Goal: Transaction & Acquisition: Book appointment/travel/reservation

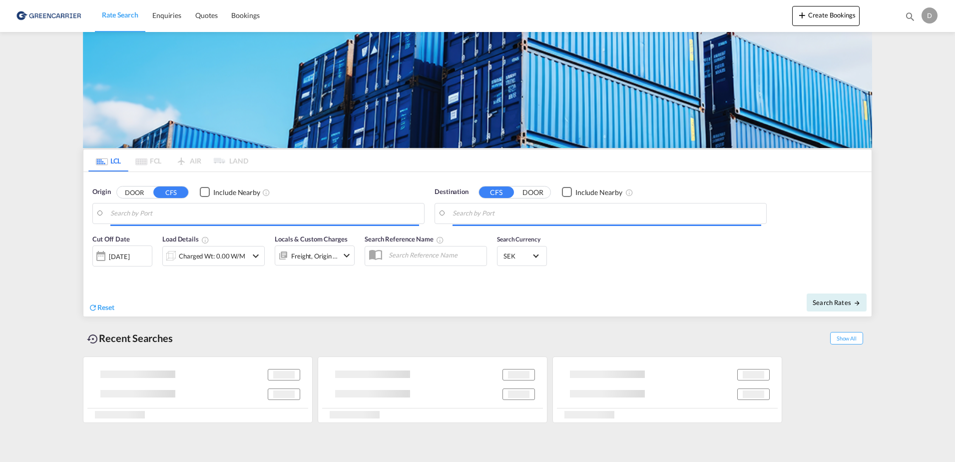
type input "SE-37433, [GEOGRAPHIC_DATA], [GEOGRAPHIC_DATA]"
type input "[GEOGRAPHIC_DATA], [GEOGRAPHIC_DATA], [GEOGRAPHIC_DATA]"
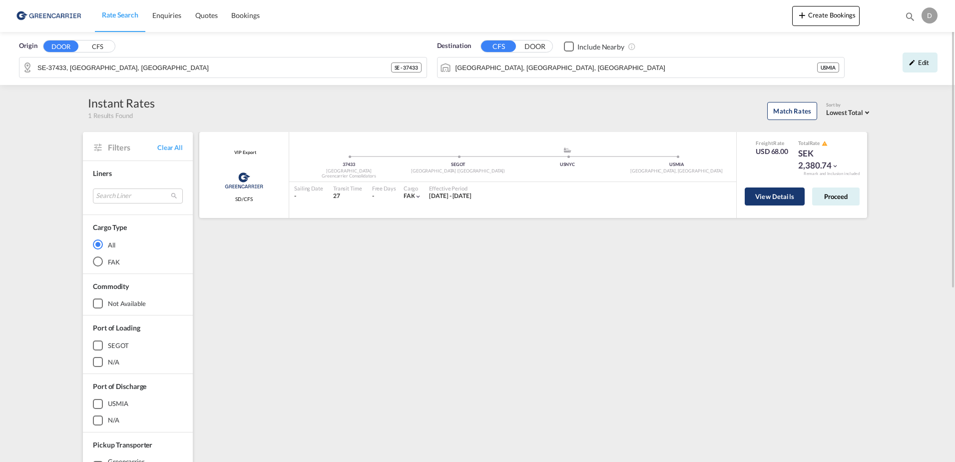
click at [757, 201] on button "View Details" at bounding box center [775, 196] width 60 height 18
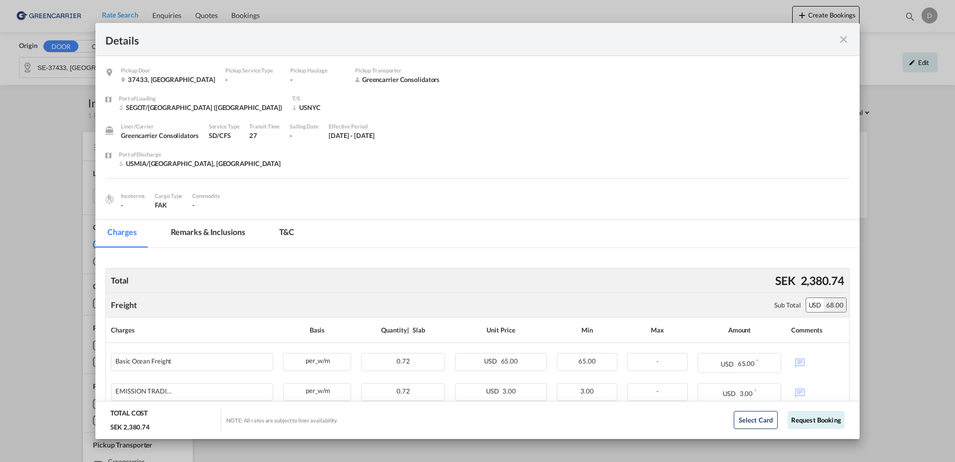
click at [842, 39] on md-icon "icon-close fg-AAA8AD m-0 cursor" at bounding box center [844, 39] width 12 height 12
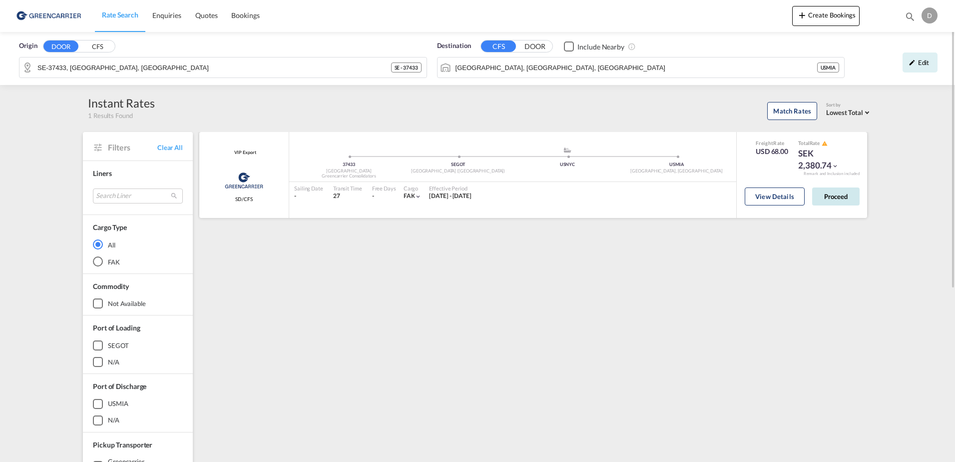
click at [838, 198] on button "Proceed" at bounding box center [835, 196] width 47 height 18
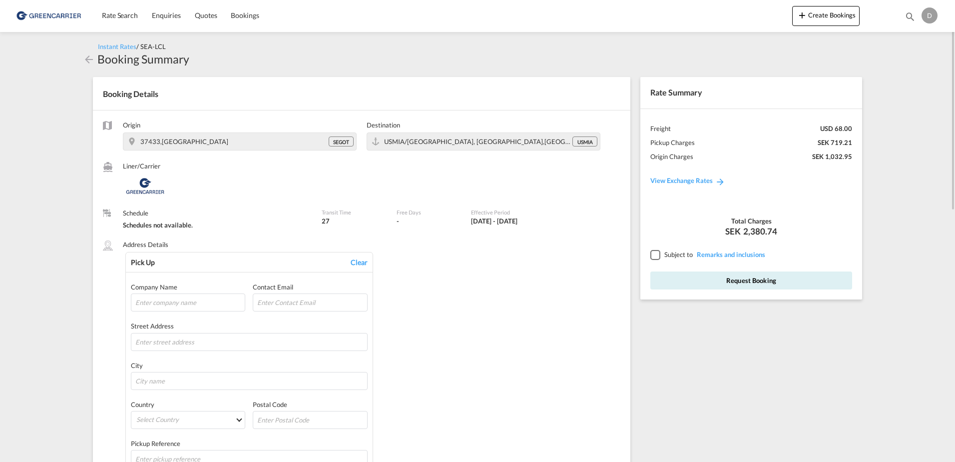
click at [658, 257] on div at bounding box center [654, 254] width 9 height 9
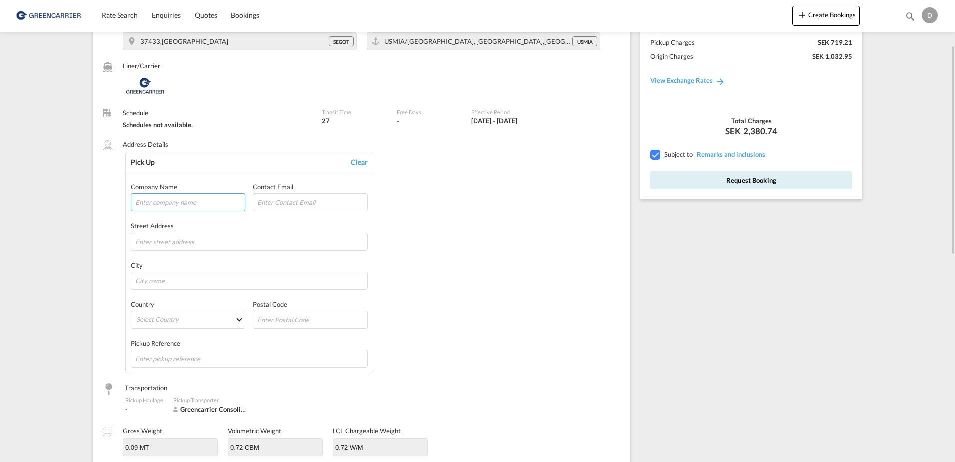
click at [172, 202] on input "text" at bounding box center [188, 202] width 114 height 18
type input "Wapro"
type input "Munkahusvägen 103"
type input "Karlshamn"
type input "374 31"
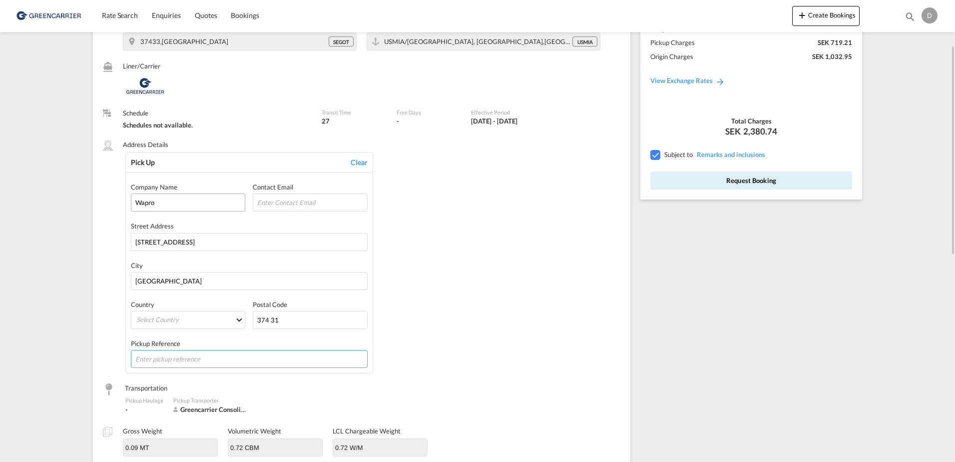
type input "59796"
type input "84813099"
type input "SHSH00076477"
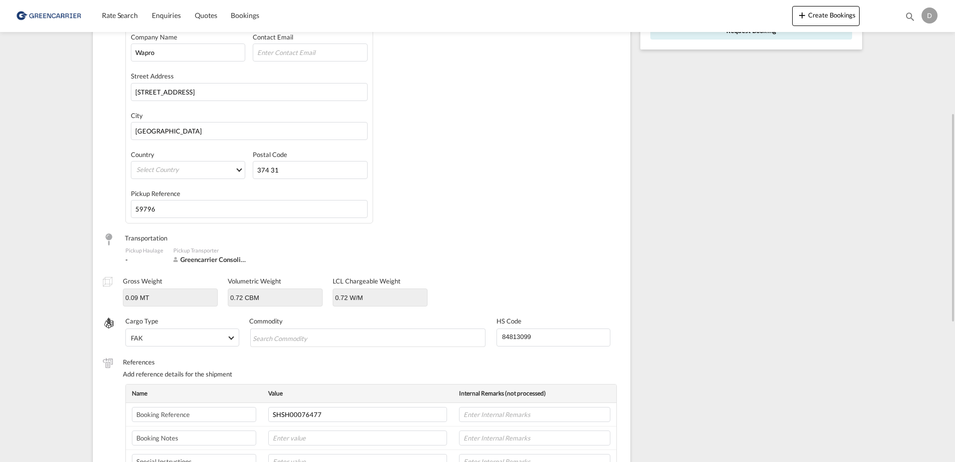
scroll to position [150, 0]
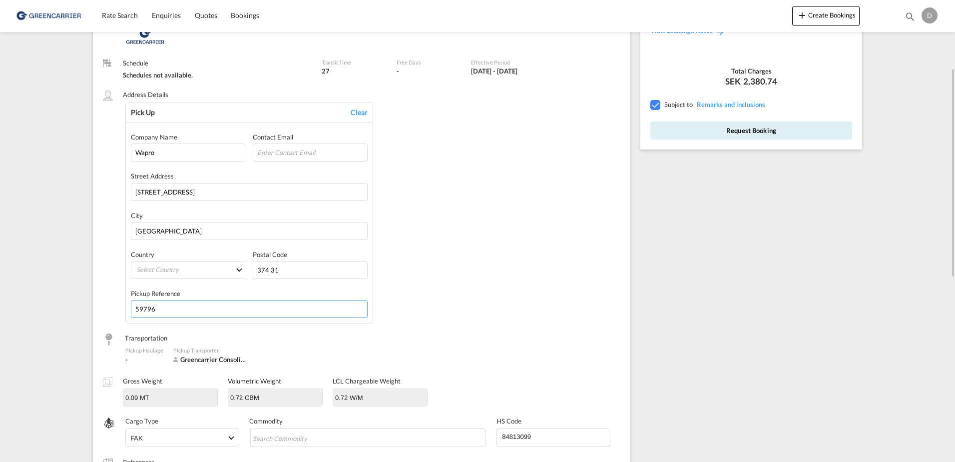
click at [13, 310] on md-content "Rate Search Enquiries Quotes Bookings Create Bookings Bookings Quotes Enquiries…" at bounding box center [477, 231] width 955 height 462
paste input "P5996"
type input "P59966"
click at [483, 247] on div "Pick Up Clear Company Name Wapro Contact Email Street Address Munkahusvägen 103…" at bounding box center [372, 213] width 495 height 222
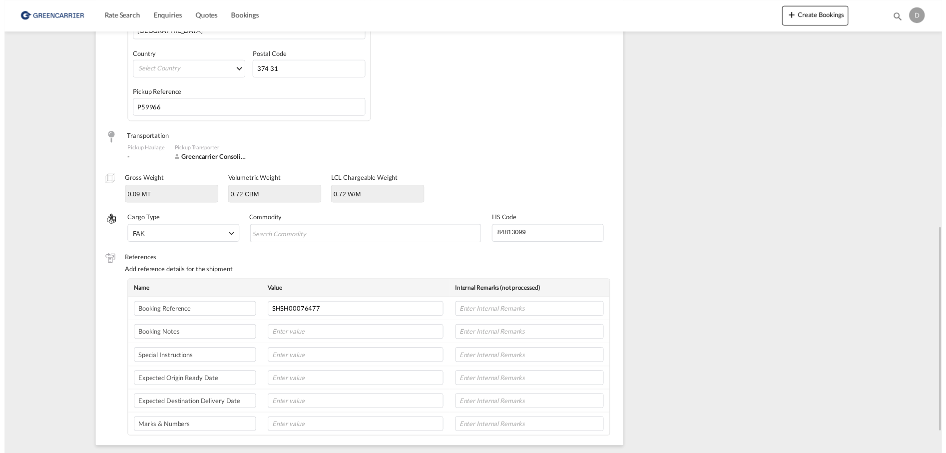
scroll to position [400, 0]
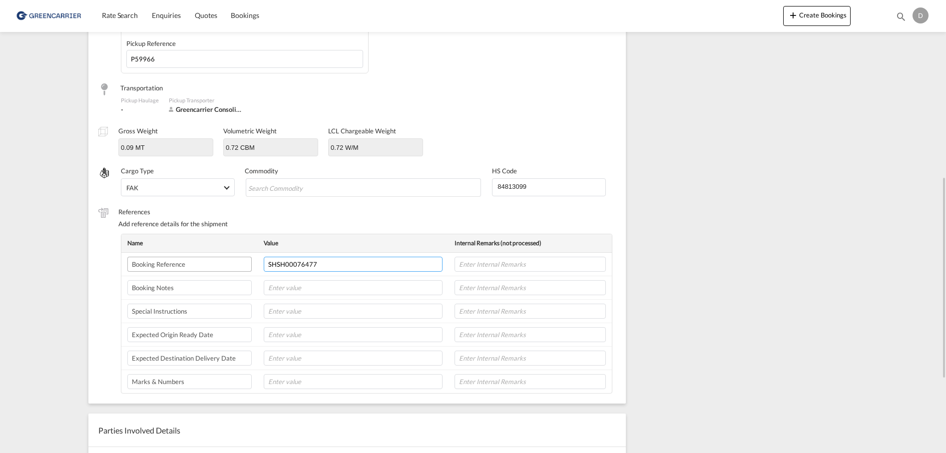
click at [216, 270] on tr "Booking Reference SHSH00076477" at bounding box center [366, 264] width 490 height 23
paste input "624"
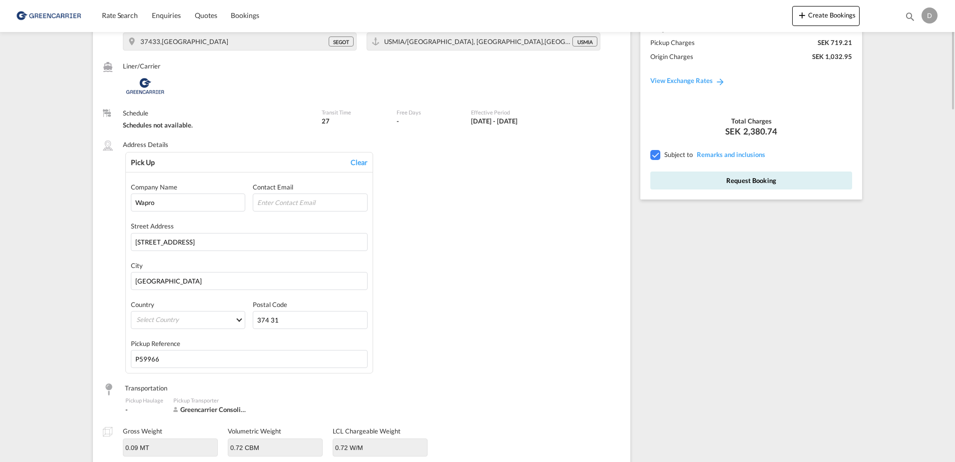
scroll to position [0, 0]
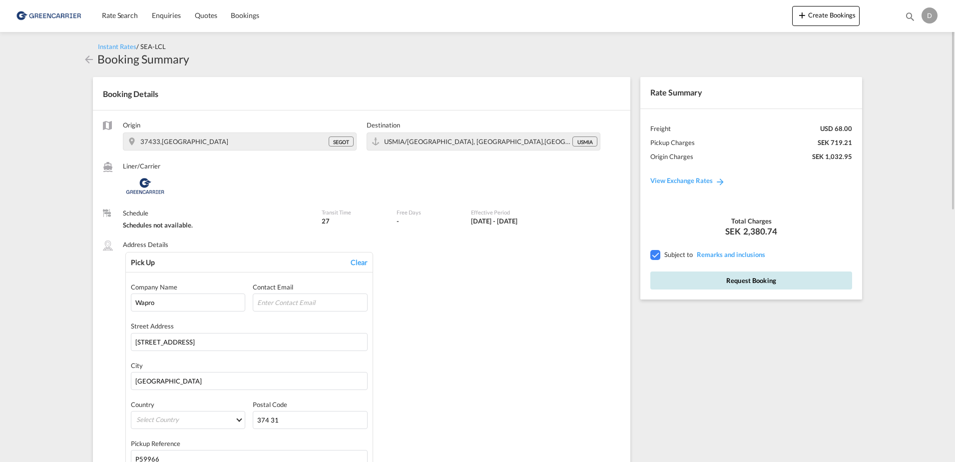
type input "SHSH00076624"
click at [734, 280] on button "Request Booking" at bounding box center [751, 280] width 202 height 18
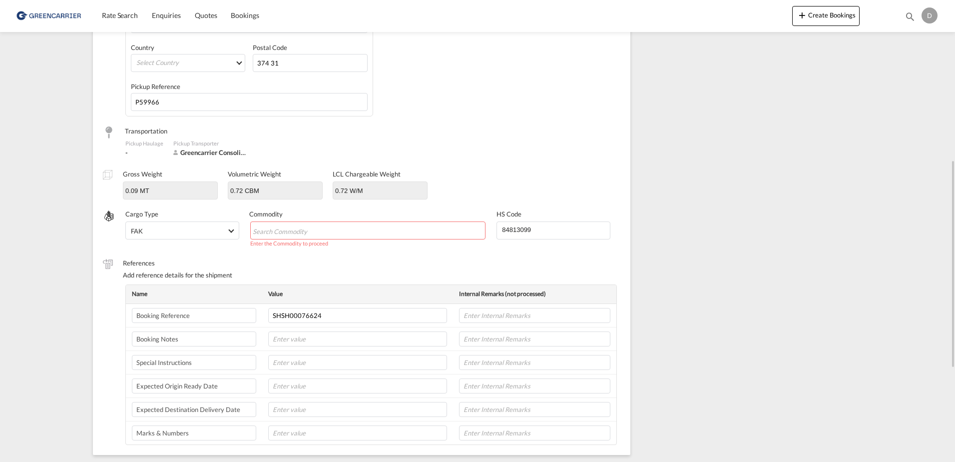
click at [356, 229] on md-chips-wrap "Chips container with autocompletion. Enter the text area, type text to search, …" at bounding box center [368, 230] width 236 height 18
click at [346, 233] on md-chips-wrap "Chips container with autocompletion. Enter the text area, type text to search, …" at bounding box center [368, 230] width 236 height 18
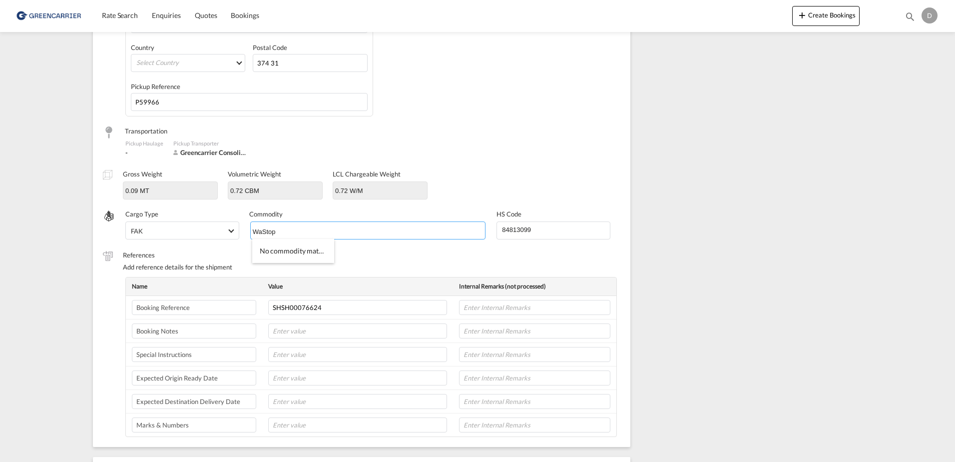
type input "WaStop"
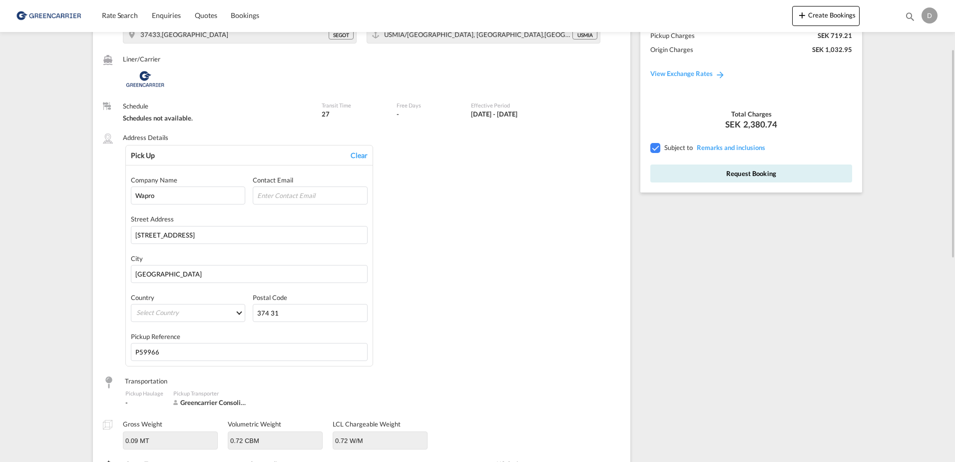
scroll to position [0, 0]
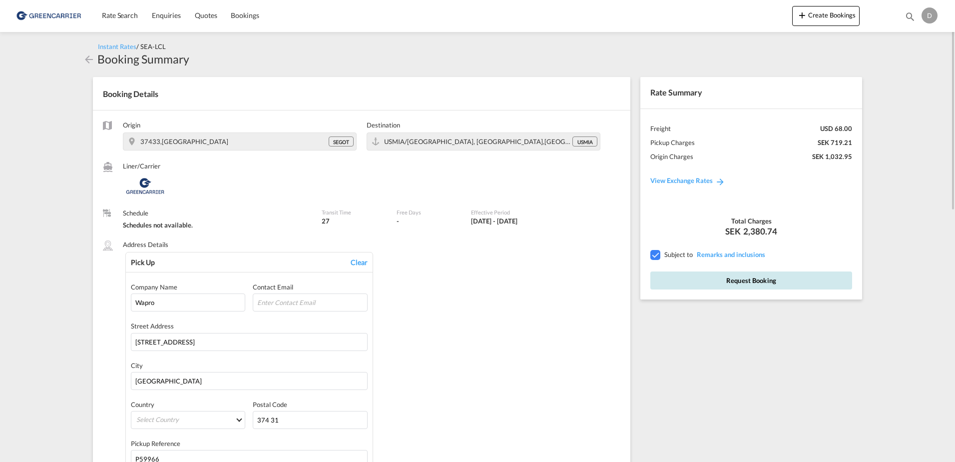
click at [745, 278] on button "Request Booking" at bounding box center [751, 280] width 202 height 18
